Goal: Task Accomplishment & Management: Manage account settings

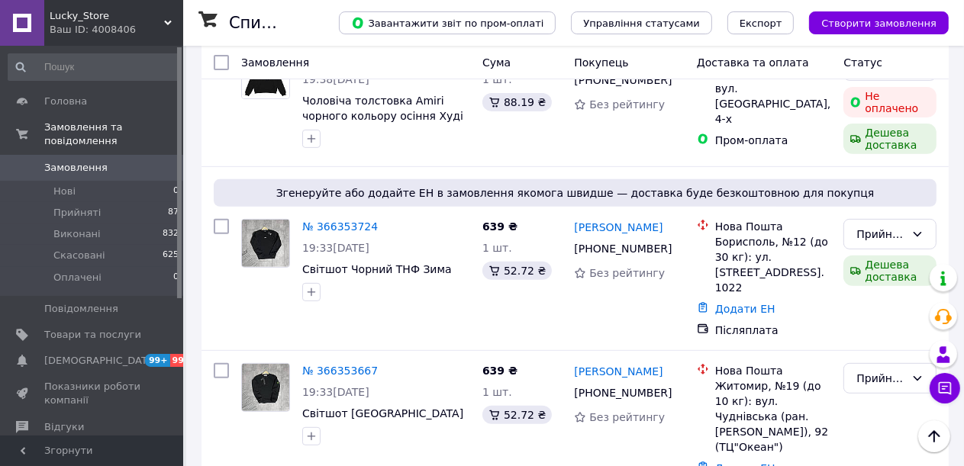
scroll to position [458, 0]
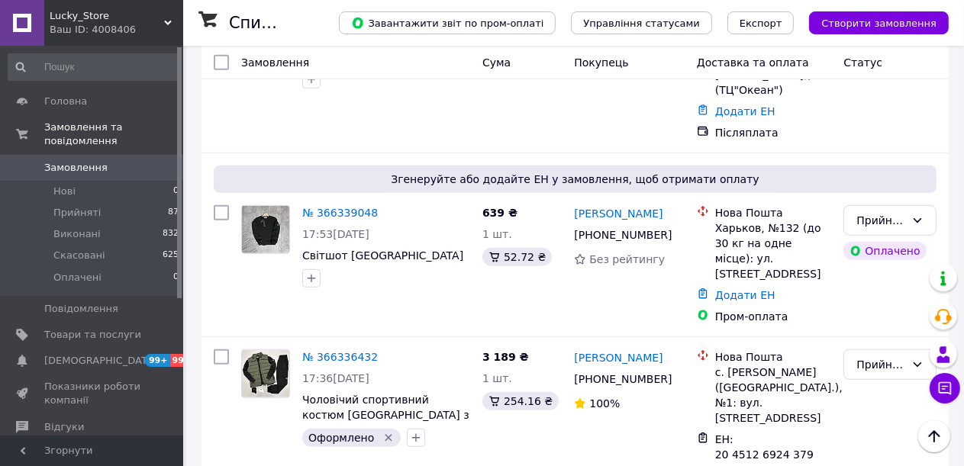
scroll to position [840, 0]
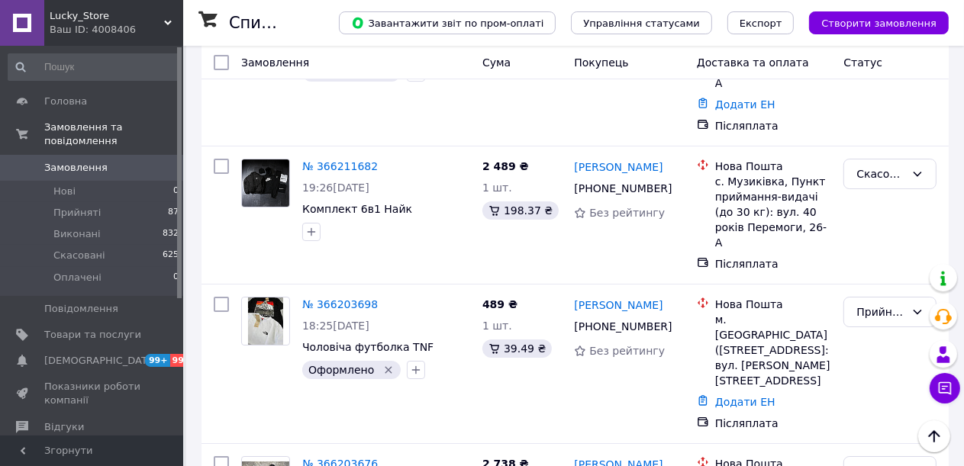
scroll to position [4427, 0]
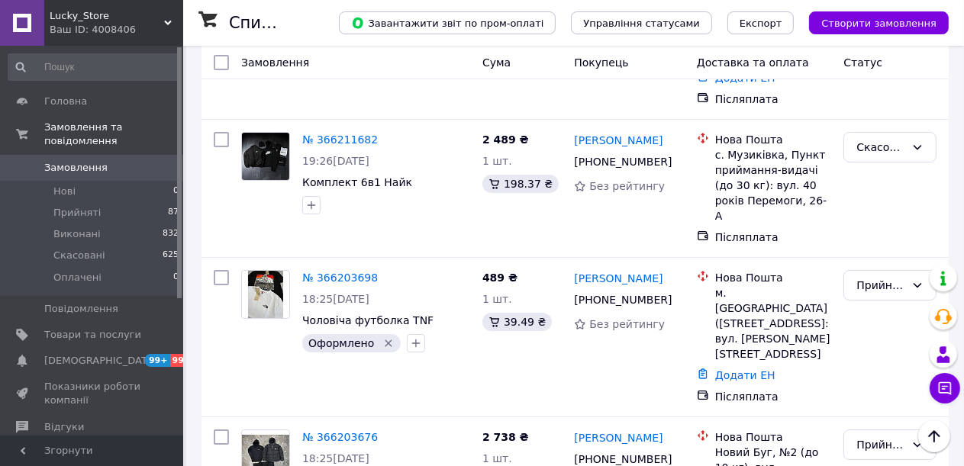
drag, startPoint x: 653, startPoint y: 215, endPoint x: 597, endPoint y: 219, distance: 56.6
copy link "Брудняк"
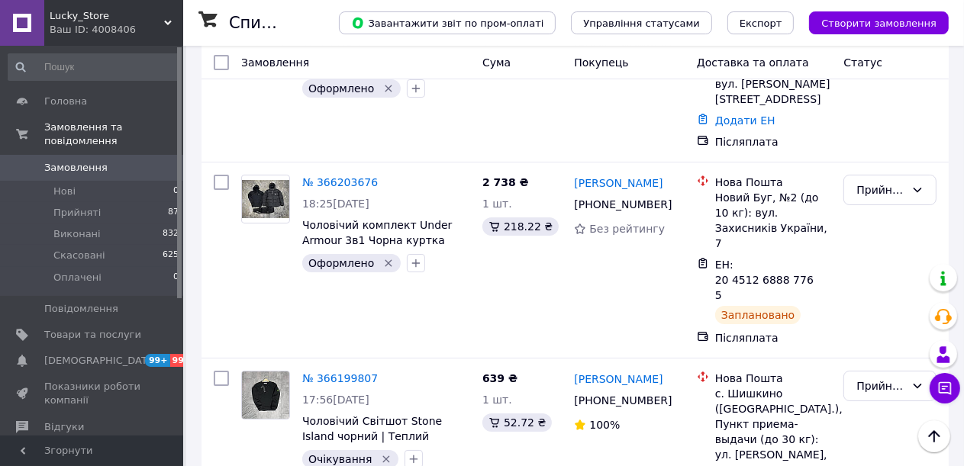
scroll to position [4656, 0]
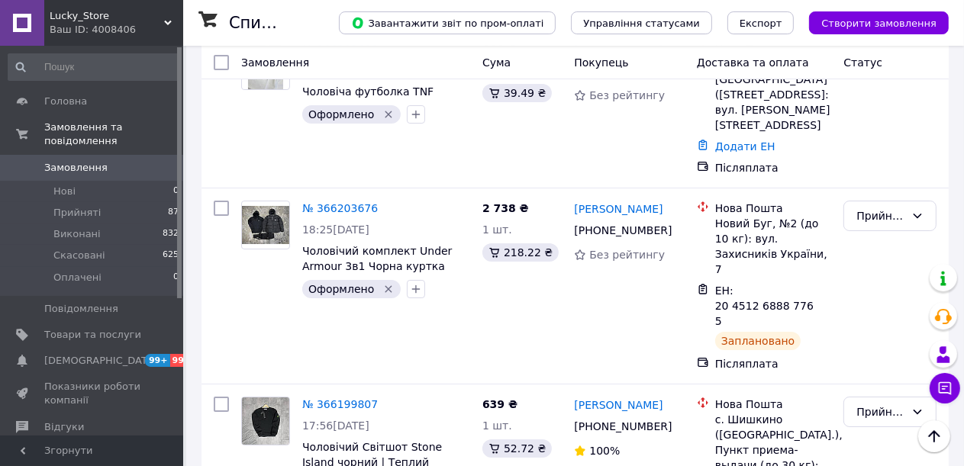
drag, startPoint x: 666, startPoint y: 364, endPoint x: 618, endPoint y: 364, distance: 47.3
copy link "Горгола"
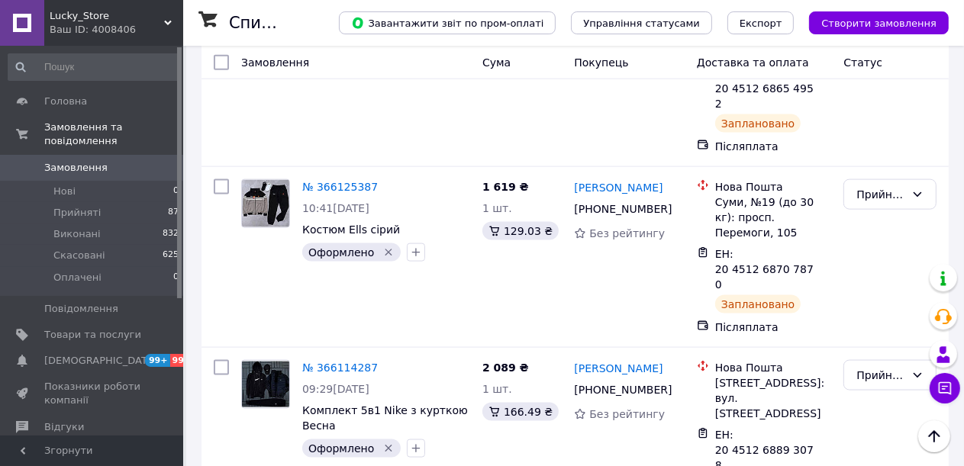
scroll to position [6564, 0]
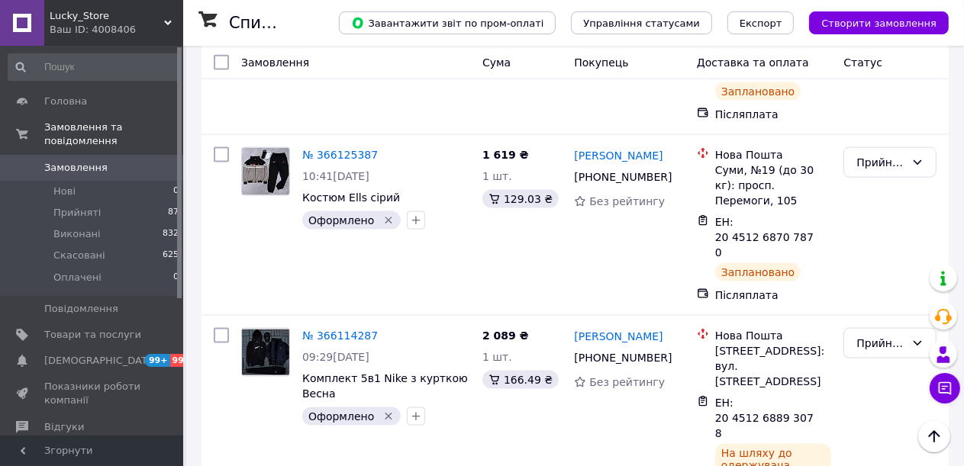
drag, startPoint x: 667, startPoint y: 343, endPoint x: 617, endPoint y: 341, distance: 49.7
copy link "Стеценко"
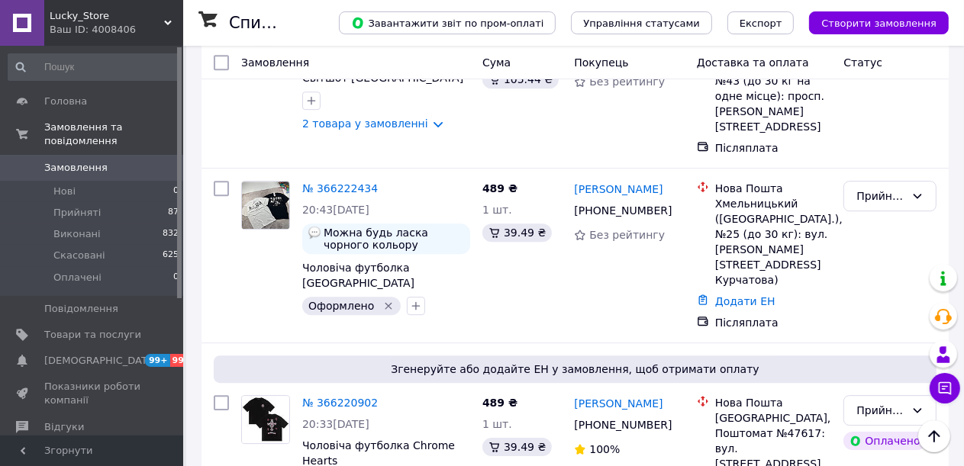
scroll to position [3892, 0]
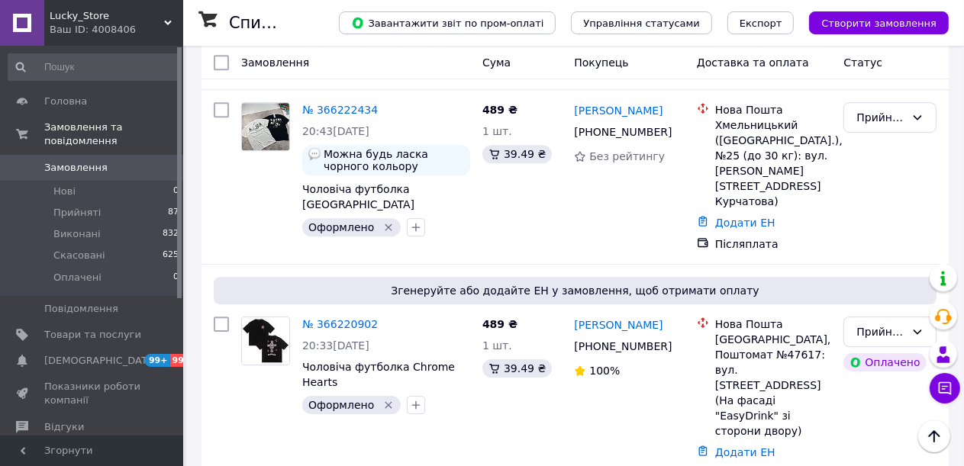
drag, startPoint x: 664, startPoint y: 269, endPoint x: 611, endPoint y: 270, distance: 53.4
copy link "Боженко"
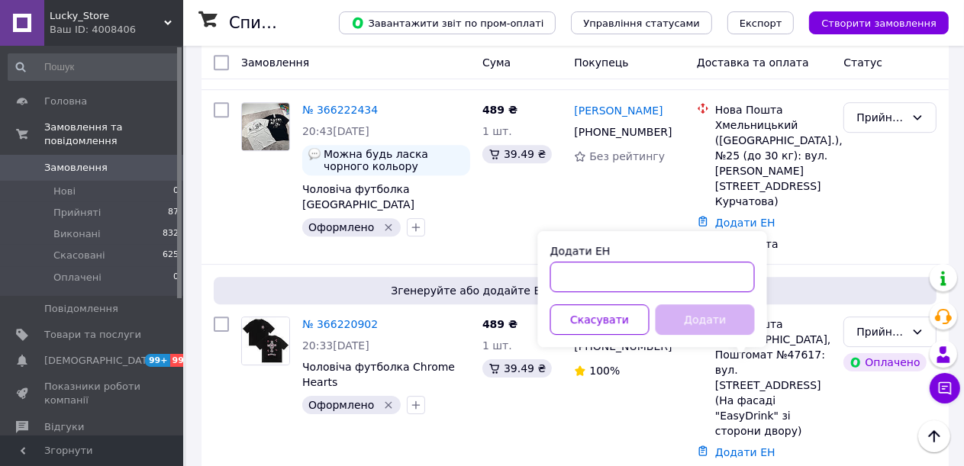
click at [614, 274] on input "Додати ЕН" at bounding box center [652, 277] width 205 height 31
paste input "20451269217440"
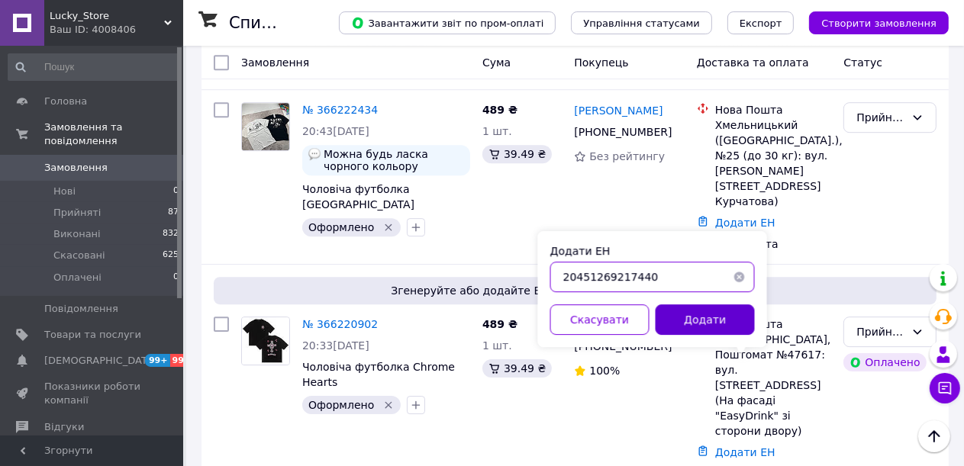
type input "20451269217440"
click at [685, 328] on button "Додати" at bounding box center [705, 320] width 99 height 31
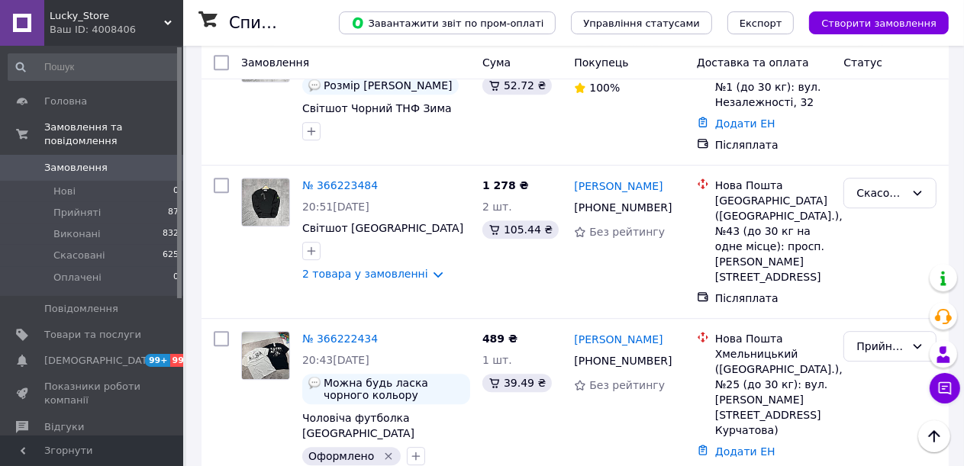
scroll to position [3587, 0]
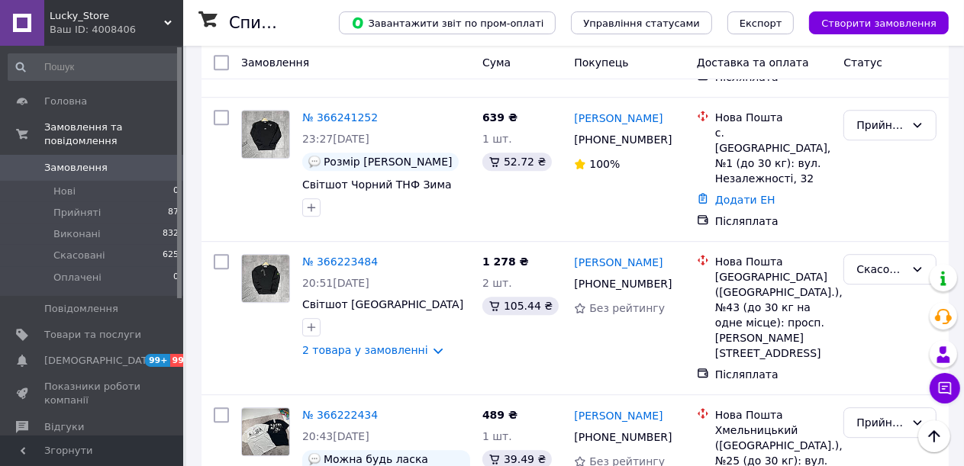
drag, startPoint x: 565, startPoint y: 306, endPoint x: 681, endPoint y: 313, distance: 116.2
drag, startPoint x: 569, startPoint y: 307, endPoint x: 686, endPoint y: 305, distance: 117.6
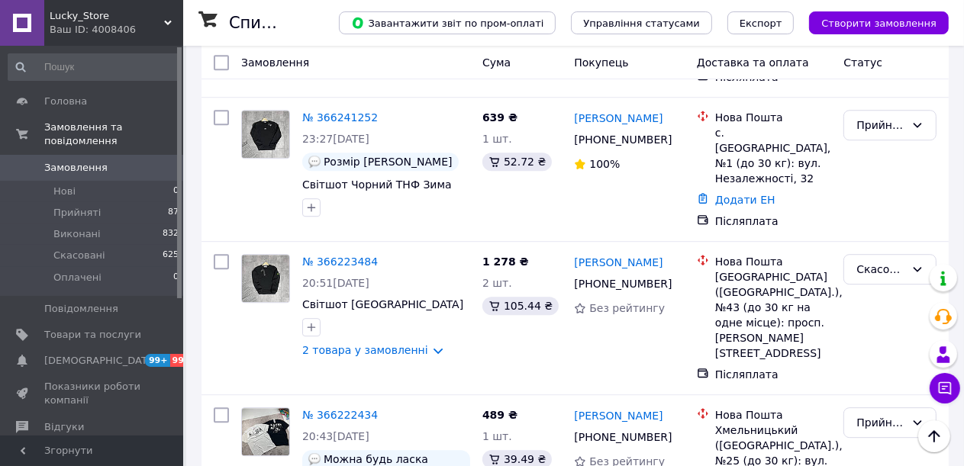
copy link "[PERSON_NAME]"
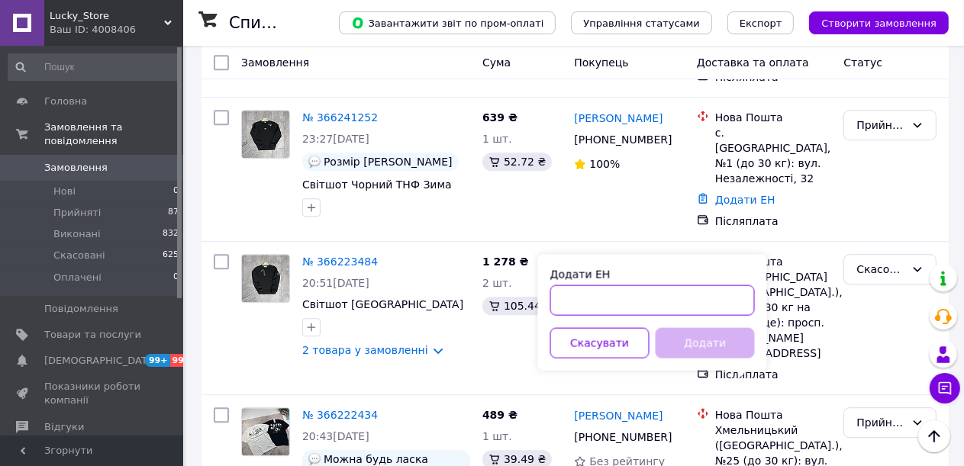
click at [611, 296] on input "Додати ЕН" at bounding box center [652, 300] width 205 height 31
paste input "20451268893957"
type input "20451268893957"
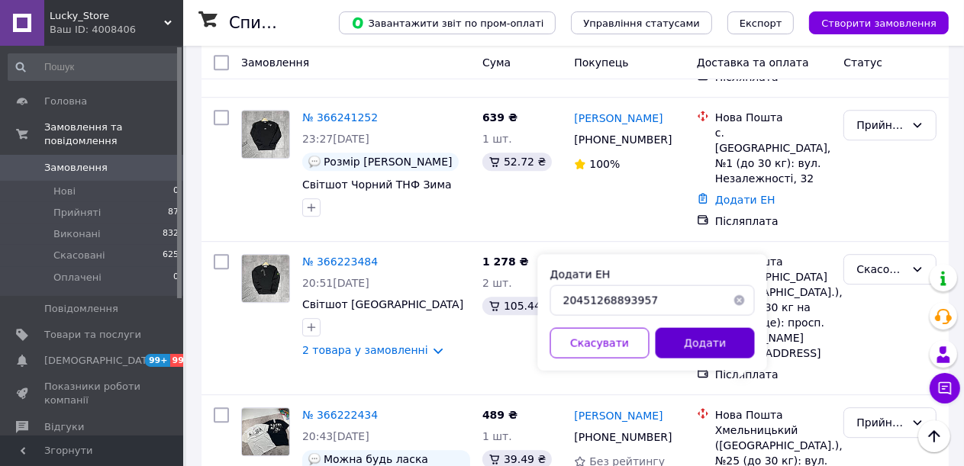
click at [681, 346] on button "Додати" at bounding box center [705, 342] width 99 height 31
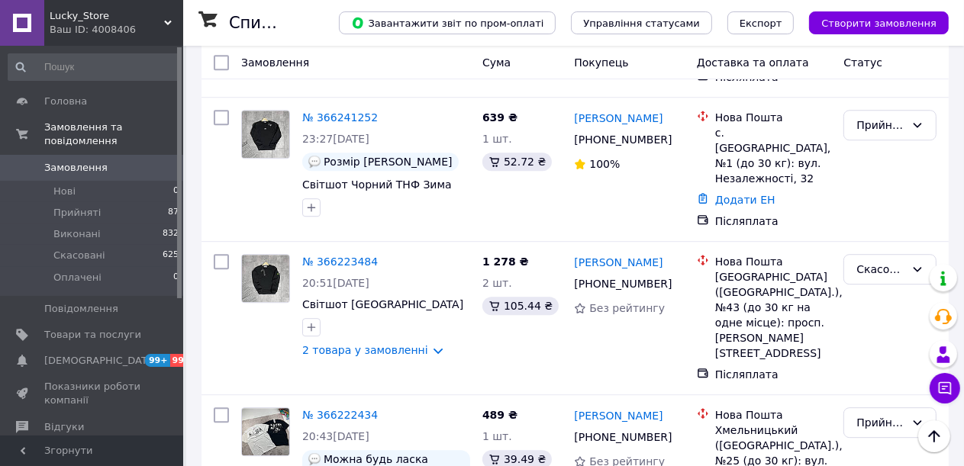
scroll to position [3435, 0]
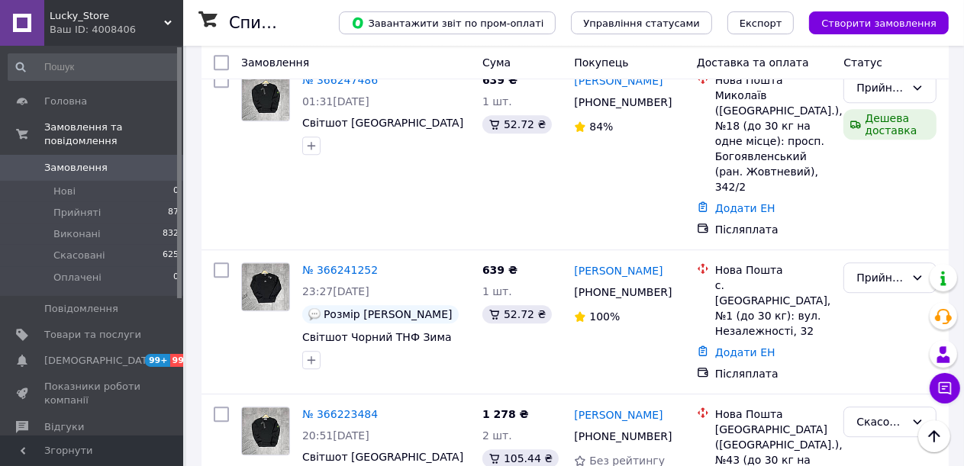
drag, startPoint x: 664, startPoint y: 298, endPoint x: 607, endPoint y: 301, distance: 57.3
copy link "Хачатрян"
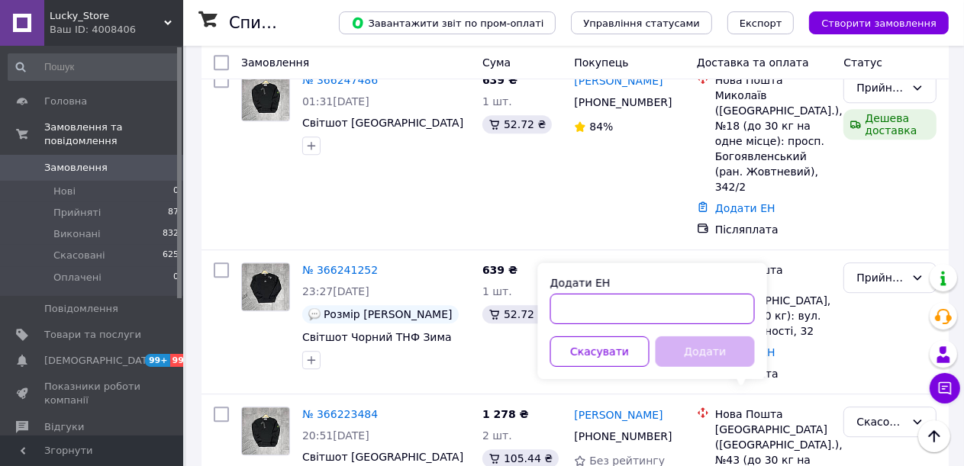
click at [606, 307] on input "Додати ЕН" at bounding box center [652, 309] width 205 height 31
paste input "20451269222856"
type input "20451269222856"
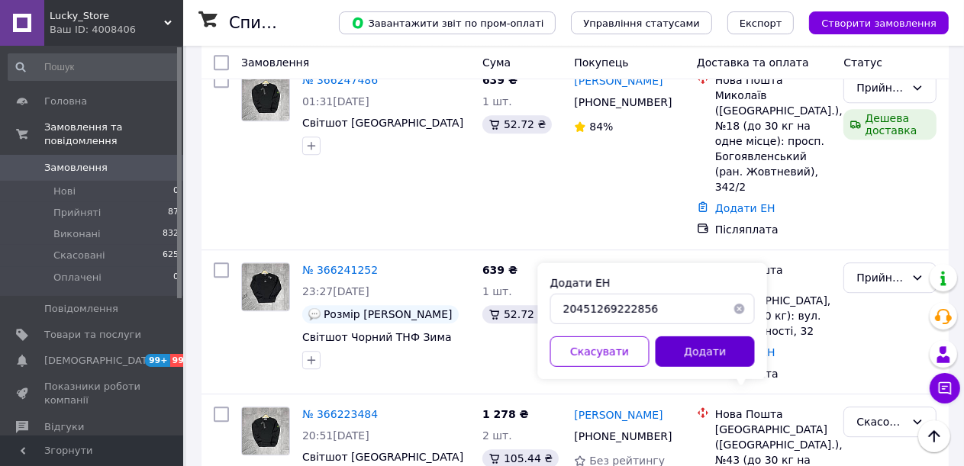
click at [679, 356] on button "Додати" at bounding box center [705, 352] width 99 height 31
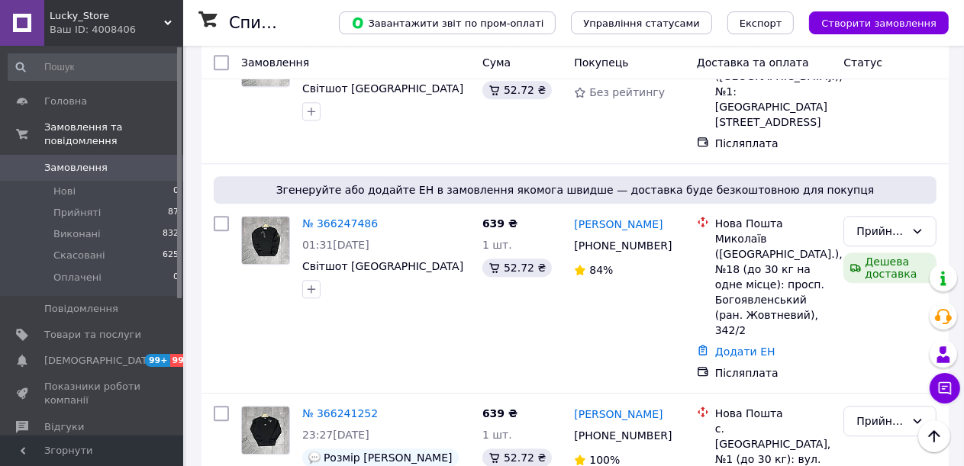
scroll to position [3282, 0]
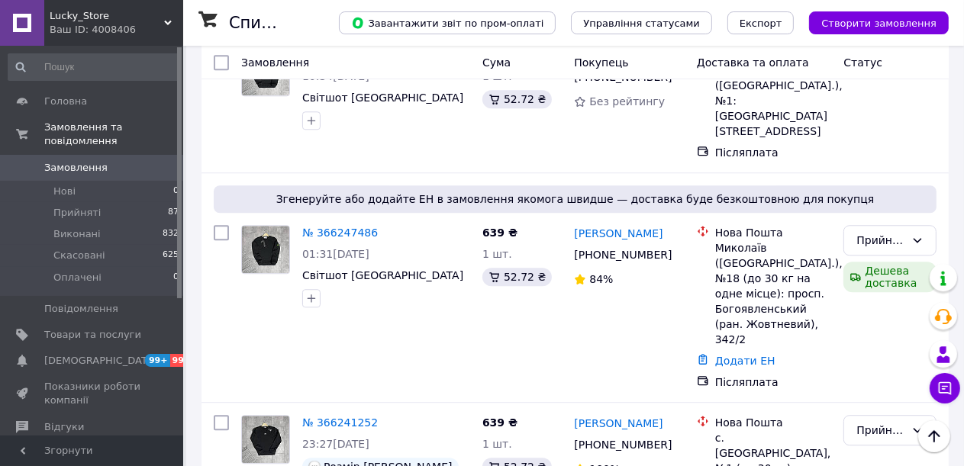
drag, startPoint x: 680, startPoint y: 252, endPoint x: 630, endPoint y: 251, distance: 50.4
copy link "Лазурко"
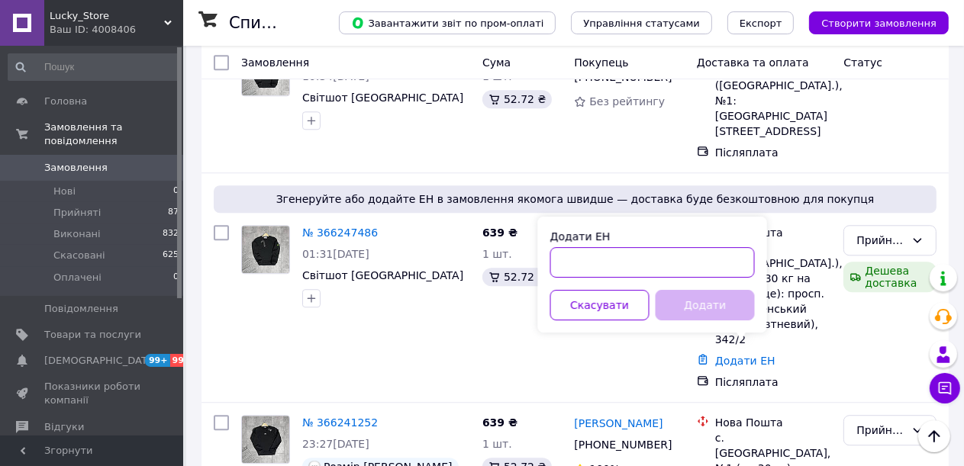
click at [633, 266] on input "Додати ЕН" at bounding box center [652, 262] width 205 height 31
paste input "20451269218153"
type input "20451269218153"
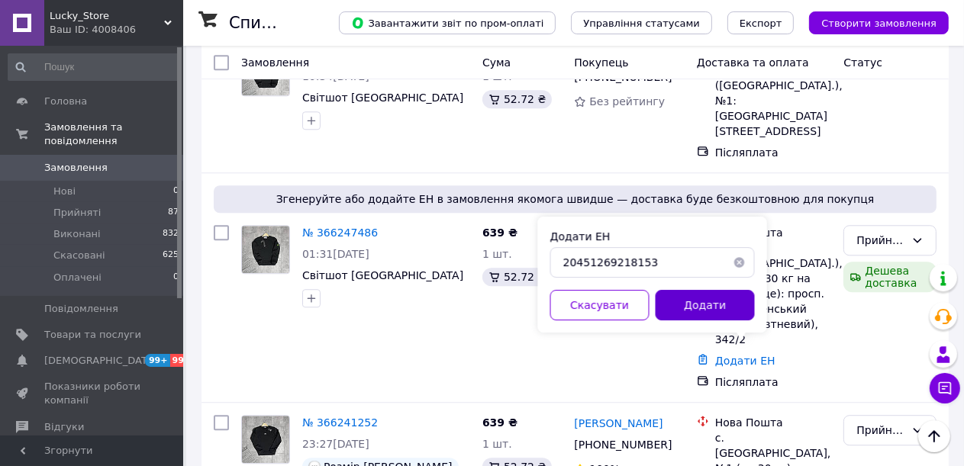
click at [696, 301] on button "Додати" at bounding box center [705, 305] width 99 height 31
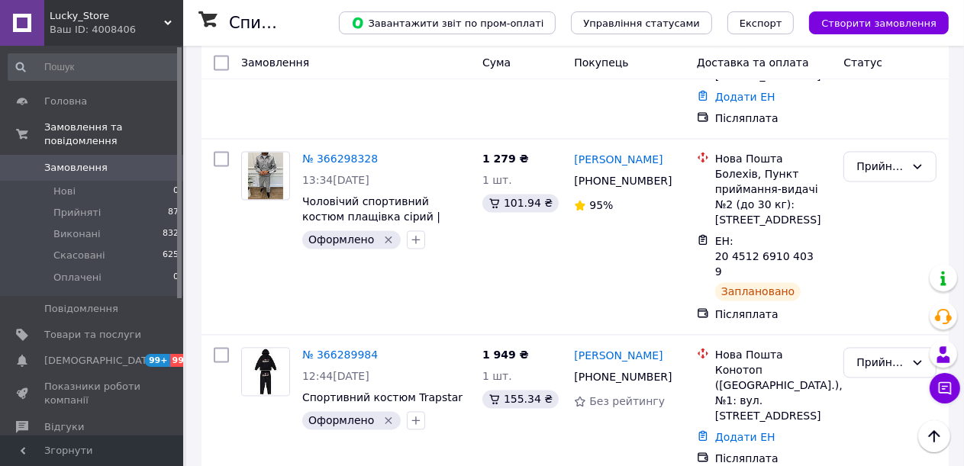
scroll to position [2442, 0]
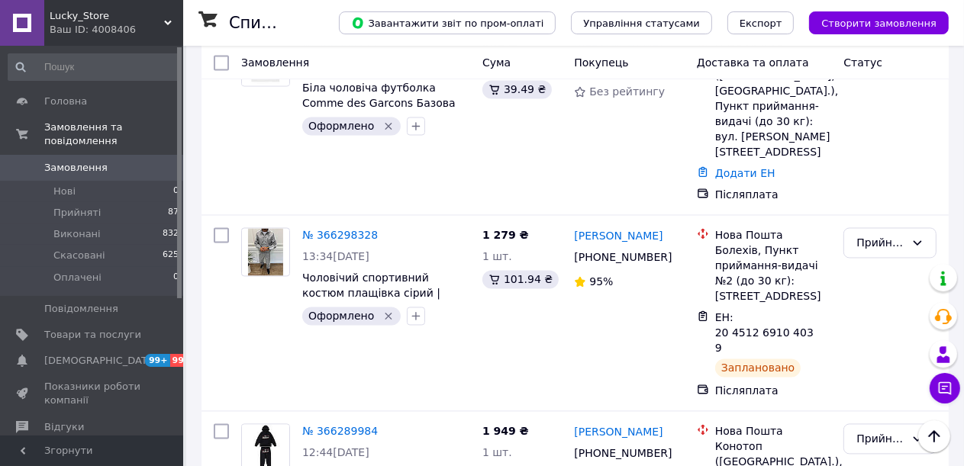
drag, startPoint x: 672, startPoint y: 350, endPoint x: 630, endPoint y: 353, distance: 41.4
copy link "Храпак"
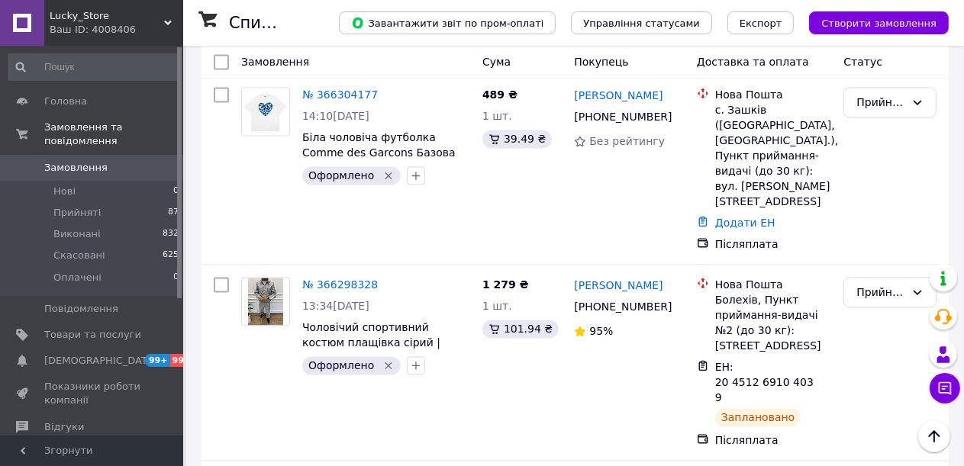
scroll to position [2366, 0]
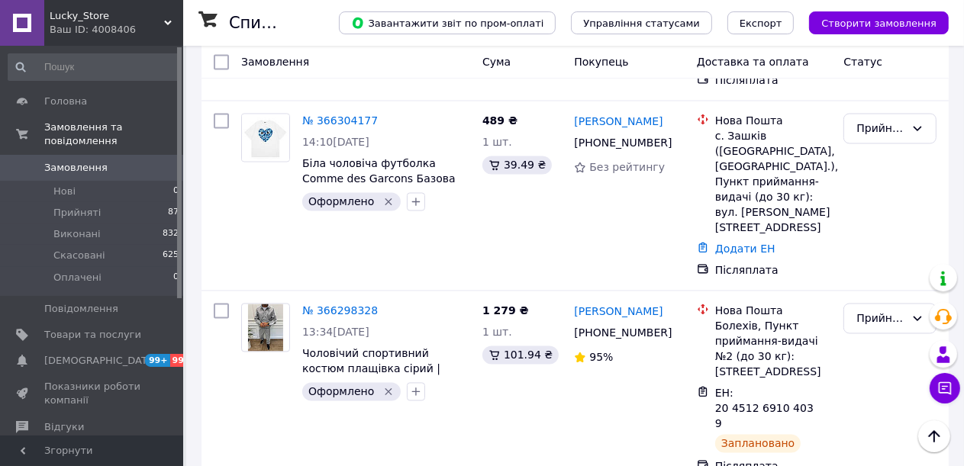
drag, startPoint x: 662, startPoint y: 280, endPoint x: 605, endPoint y: 282, distance: 57.3
copy link "Степанова"
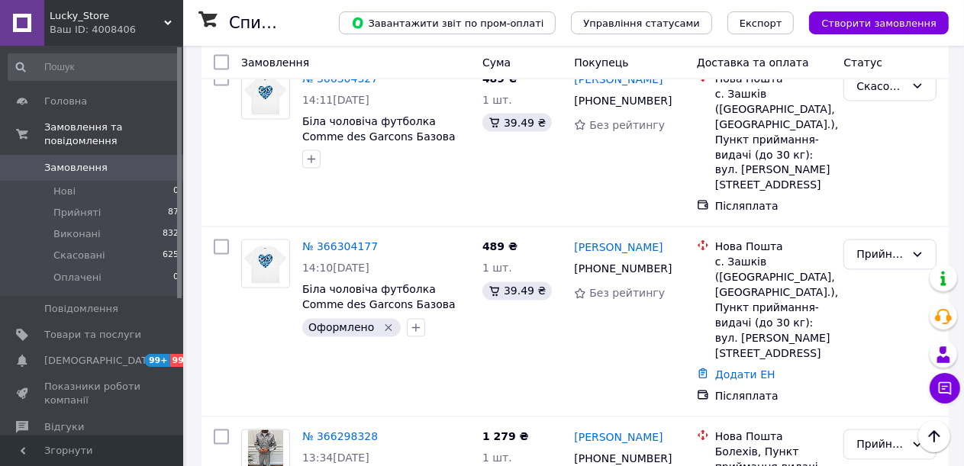
scroll to position [2213, 0]
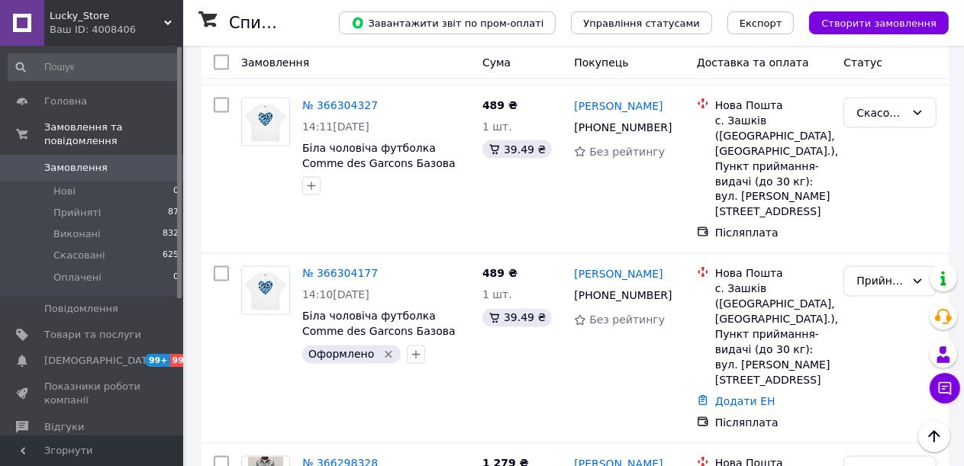
drag, startPoint x: 659, startPoint y: 305, endPoint x: 617, endPoint y: 308, distance: 42.0
copy link "Дрофа"
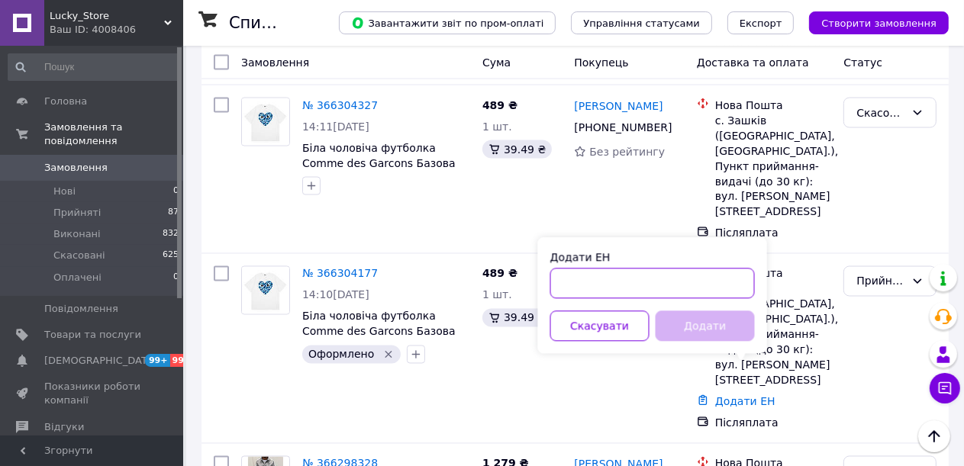
click at [625, 279] on input "Додати ЕН" at bounding box center [652, 284] width 205 height 31
paste input "20451269229442"
type input "20451269229442"
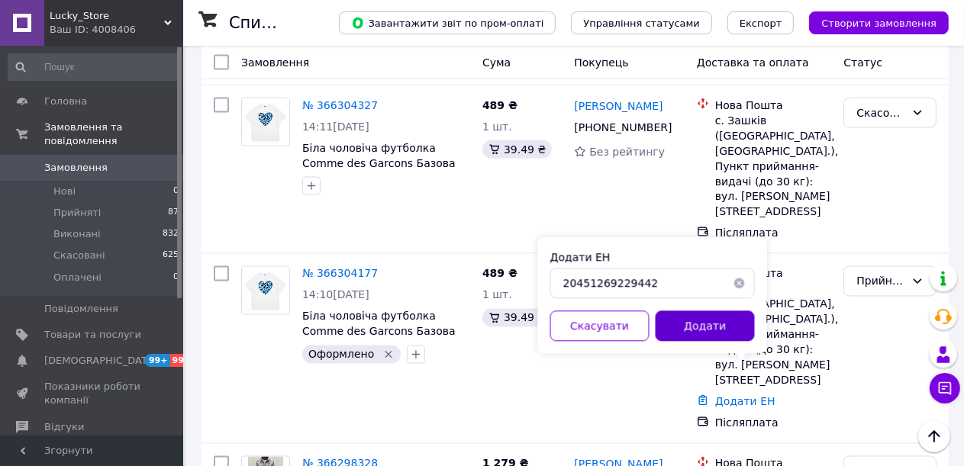
click at [698, 328] on button "Додати" at bounding box center [705, 326] width 99 height 31
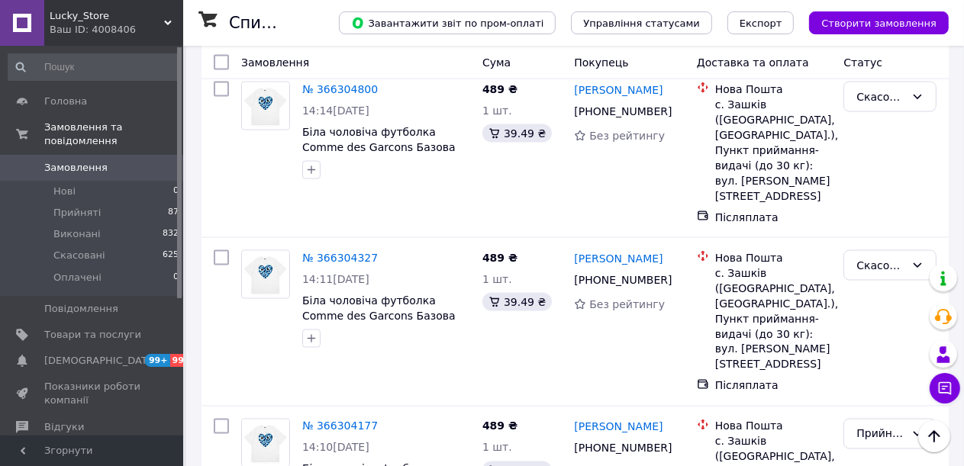
scroll to position [1908, 0]
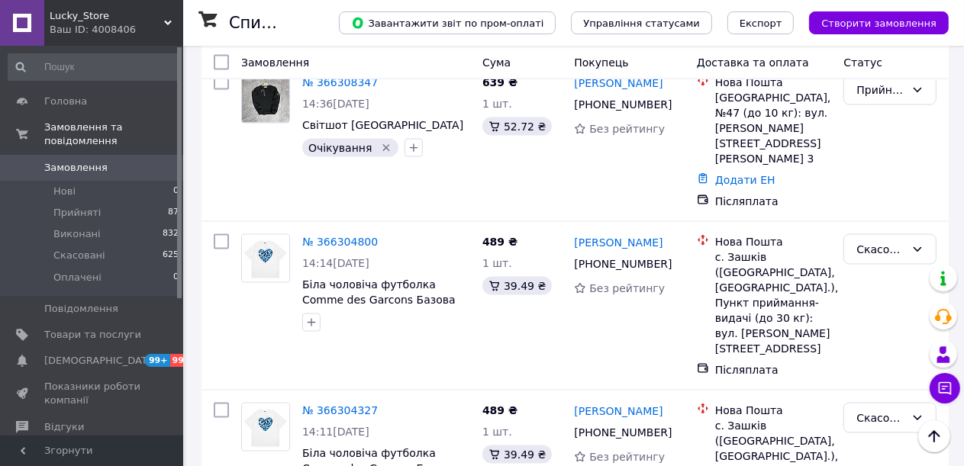
drag, startPoint x: 666, startPoint y: 267, endPoint x: 608, endPoint y: 270, distance: 58.1
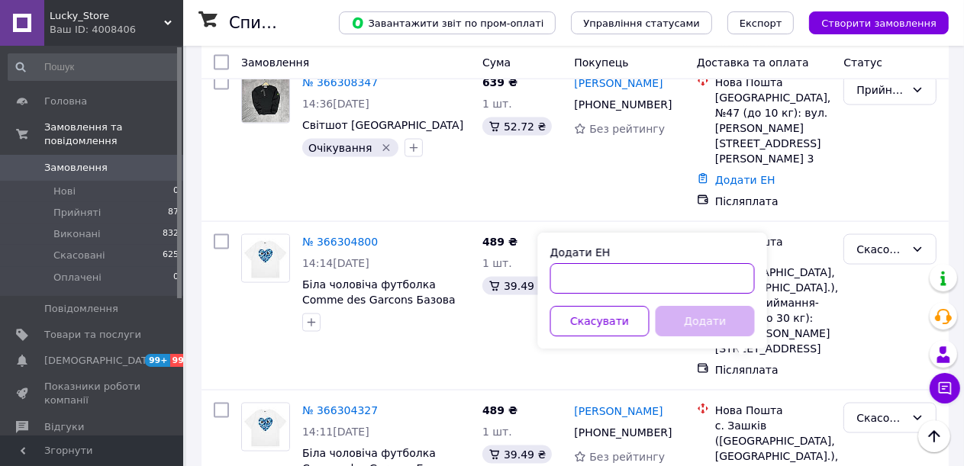
click at [632, 282] on input "Додати ЕН" at bounding box center [652, 278] width 205 height 31
paste input "20451269226354"
type input "20451269226354"
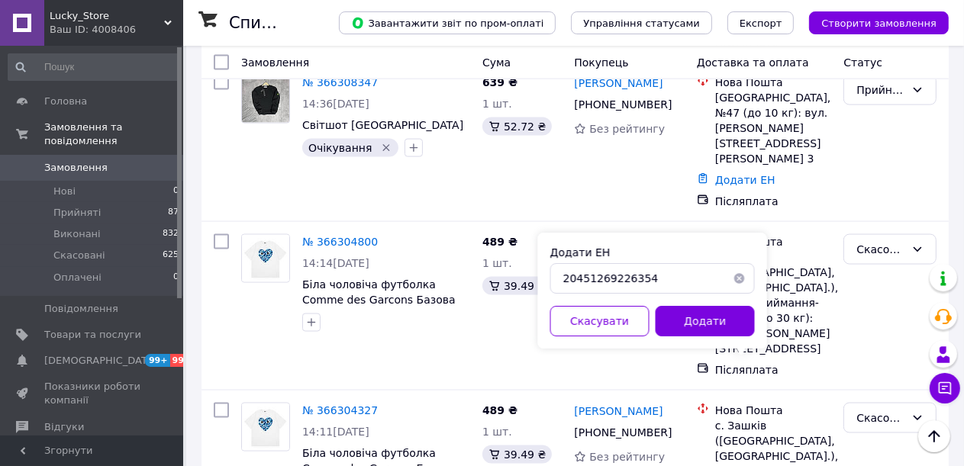
click at [684, 324] on button "Додати" at bounding box center [705, 321] width 99 height 31
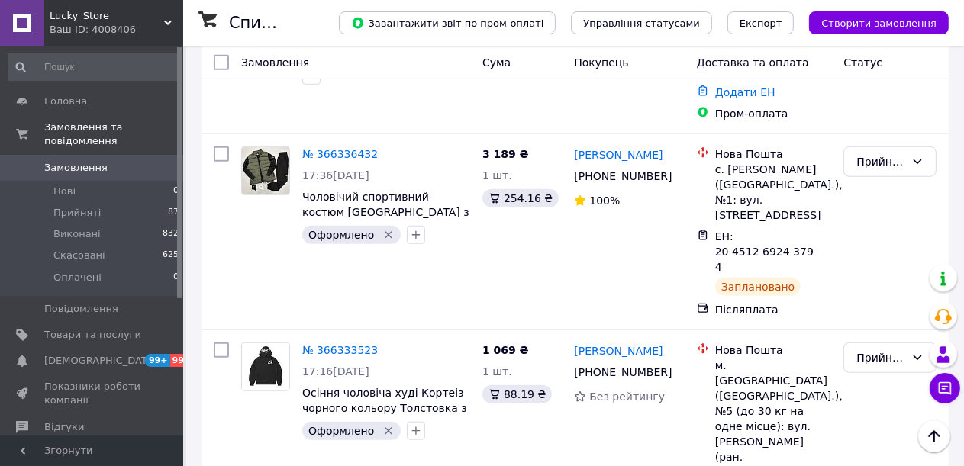
scroll to position [992, 0]
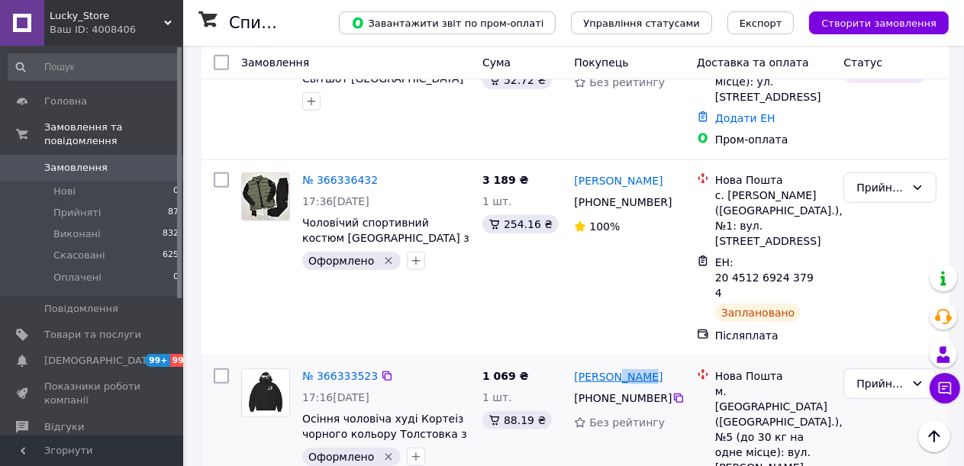
drag, startPoint x: 666, startPoint y: 282, endPoint x: 617, endPoint y: 282, distance: 49.6
click at [617, 367] on div "[PERSON_NAME]" at bounding box center [628, 376] width 113 height 19
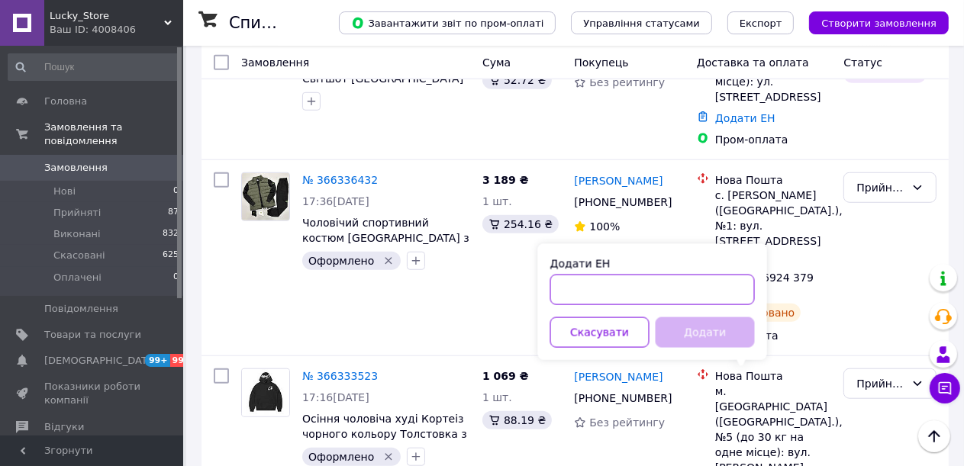
click at [620, 285] on input "Додати ЕН" at bounding box center [652, 290] width 205 height 31
paste input "20451269230963"
type input "20451269230963"
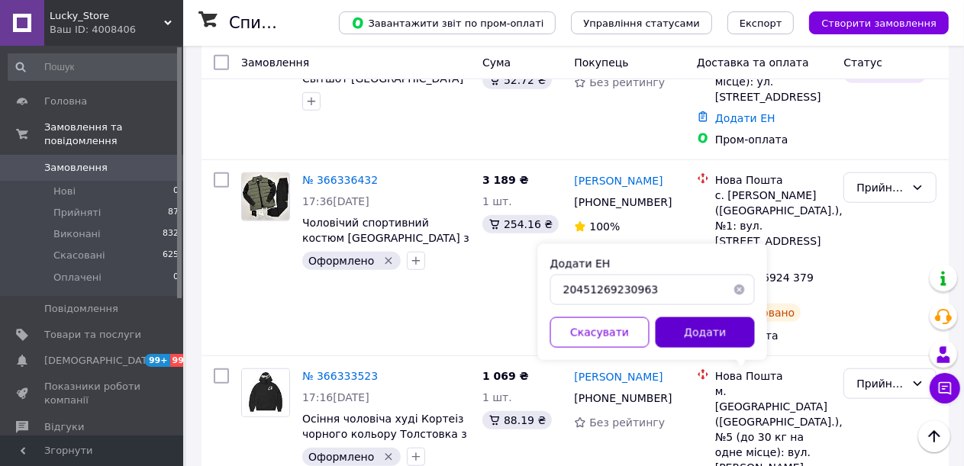
click at [687, 336] on button "Додати" at bounding box center [705, 333] width 99 height 31
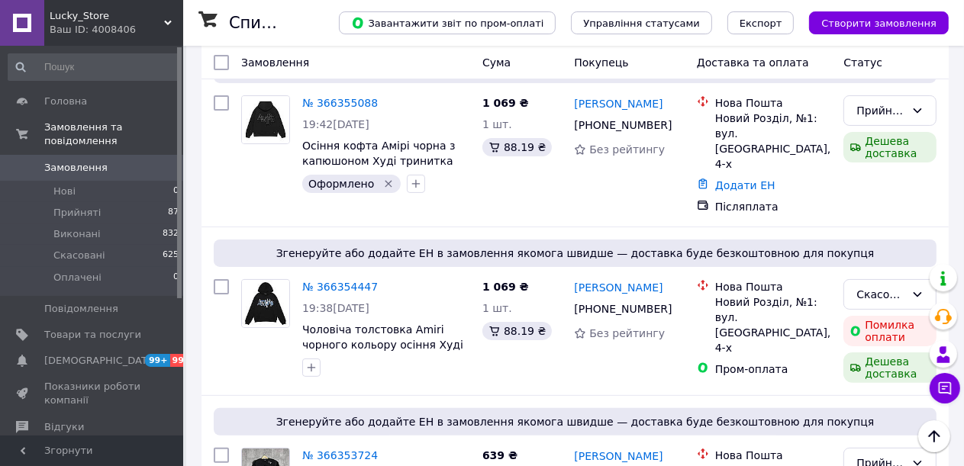
scroll to position [153, 0]
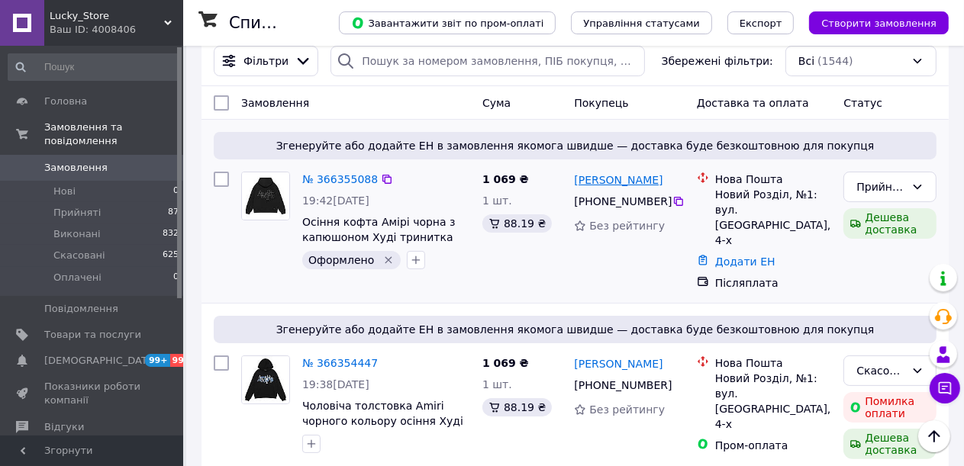
drag, startPoint x: 664, startPoint y: 182, endPoint x: 611, endPoint y: 184, distance: 52.7
click at [611, 184] on div "[PERSON_NAME]" at bounding box center [628, 179] width 113 height 19
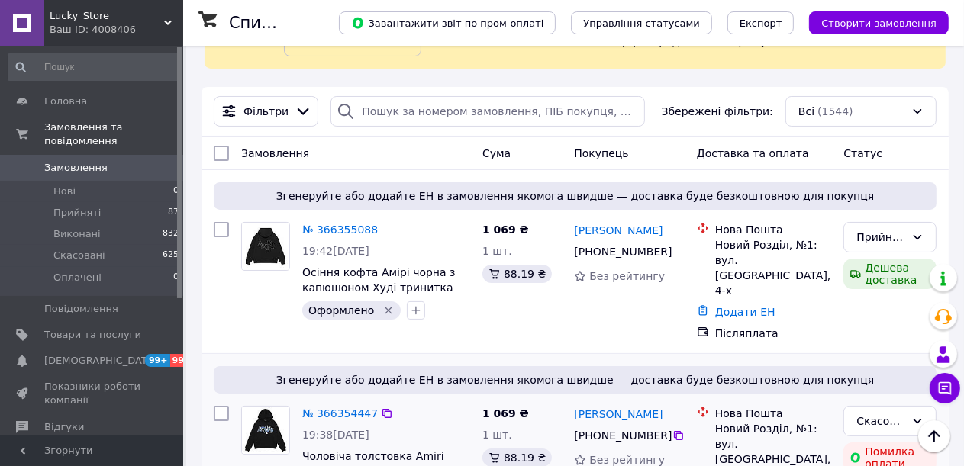
scroll to position [76, 0]
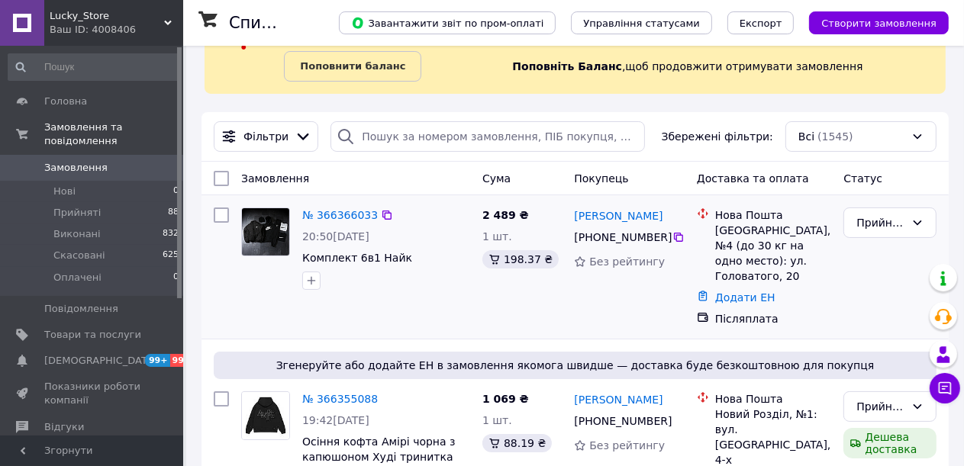
scroll to position [153, 0]
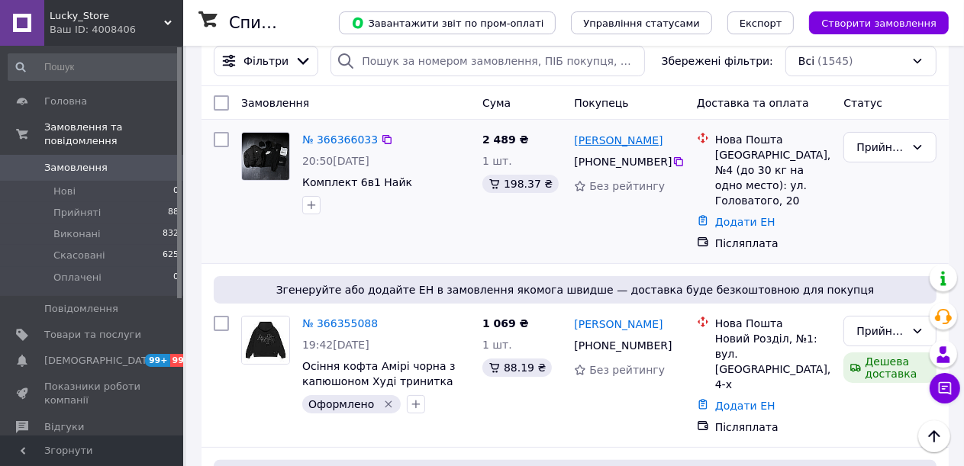
drag, startPoint x: 672, startPoint y: 142, endPoint x: 615, endPoint y: 145, distance: 56.6
click at [613, 145] on div "Богдан Бачинський" at bounding box center [628, 140] width 113 height 19
copy link "Бачинський"
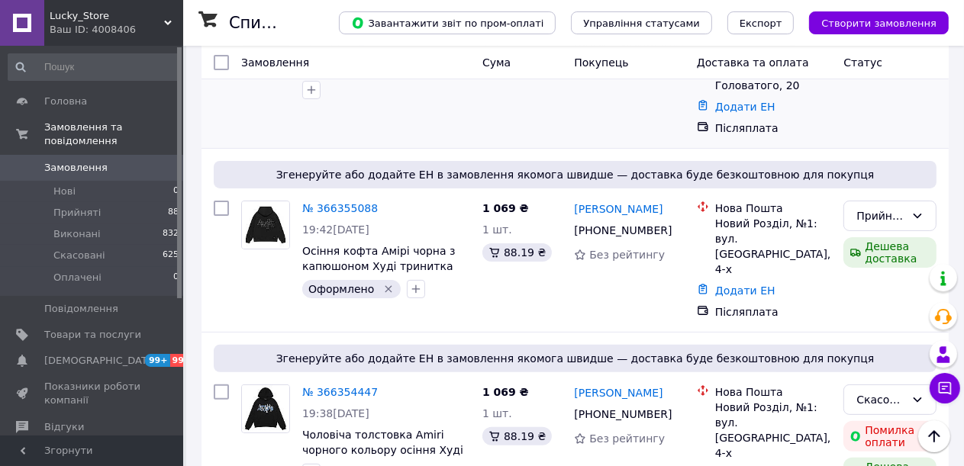
scroll to position [305, 0]
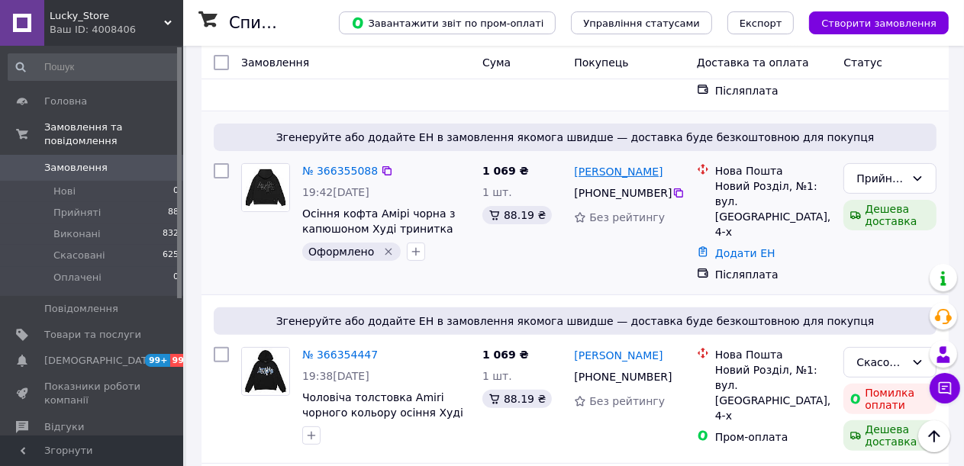
drag, startPoint x: 667, startPoint y: 159, endPoint x: 612, endPoint y: 160, distance: 55.0
click at [612, 162] on div "[PERSON_NAME]" at bounding box center [628, 171] width 113 height 19
copy link "Костецька"
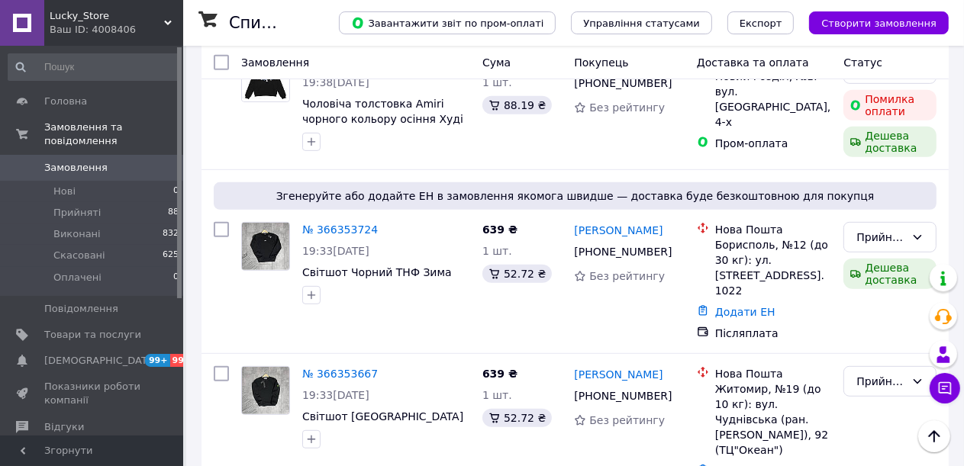
scroll to position [0, 0]
